Goal: Communication & Community: Answer question/provide support

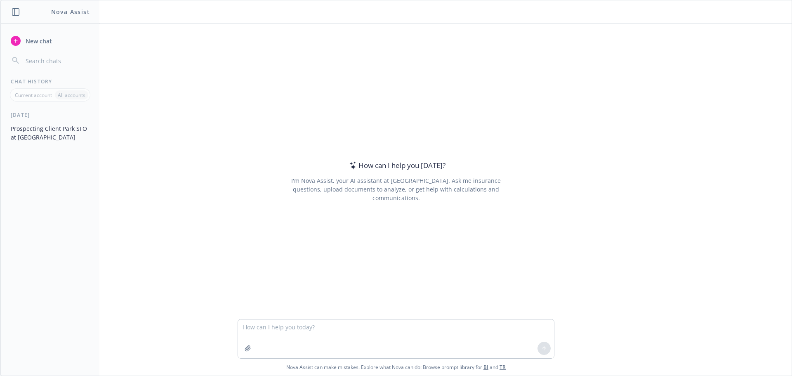
type textarea "Hi [PERSON_NAME], Thank you for the update. Does the vehicle need to be towed, …"
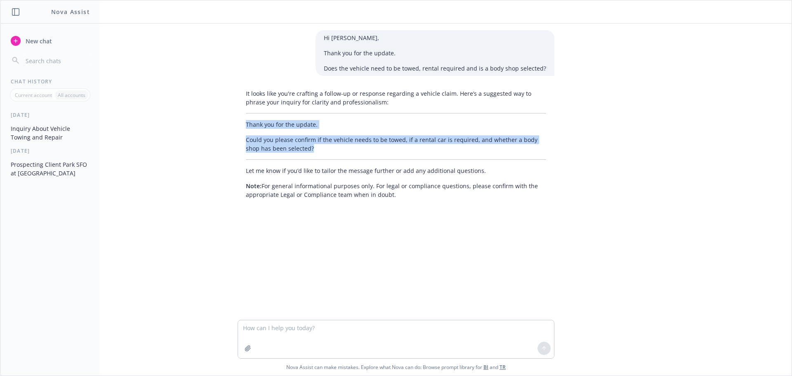
drag, startPoint x: 296, startPoint y: 148, endPoint x: 239, endPoint y: 128, distance: 60.9
click at [239, 128] on div "It looks like you're crafting a follow-up or response regarding a vehicle claim…" at bounding box center [395, 144] width 317 height 116
copy div "Thank you for the update. Could you please confirm if the vehicle needs to be t…"
